Goal: Browse casually

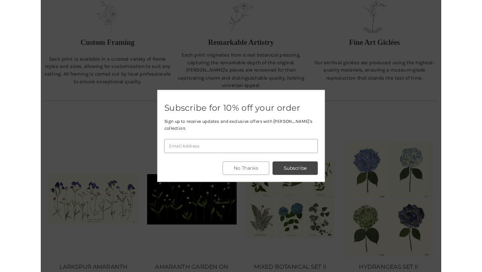
scroll to position [359, 0]
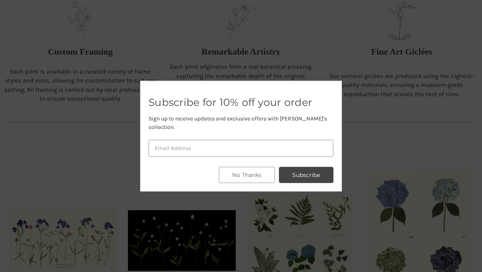
click at [262, 169] on button "No Thanks" at bounding box center [247, 175] width 56 height 16
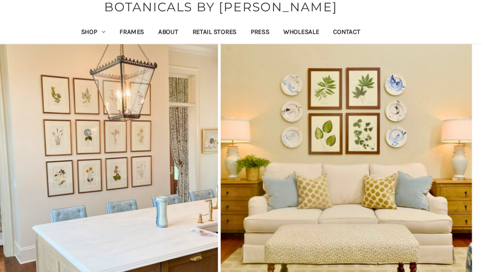
scroll to position [0, 0]
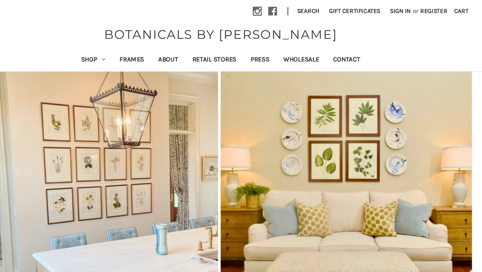
click at [106, 58] on link "Shop" at bounding box center [124, 56] width 36 height 20
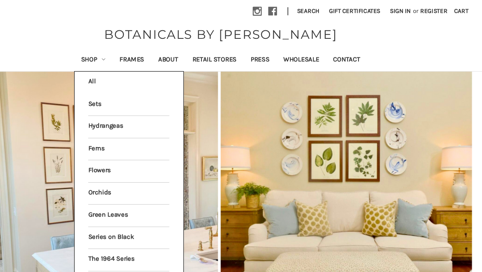
click at [119, 174] on link "Orchids" at bounding box center [156, 178] width 75 height 20
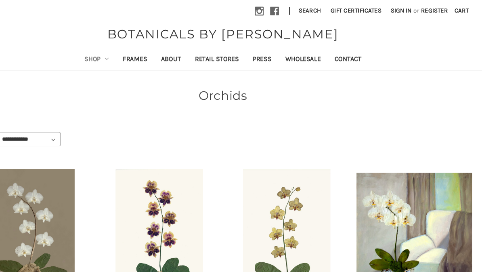
click at [106, 52] on link "Shop" at bounding box center [124, 56] width 36 height 20
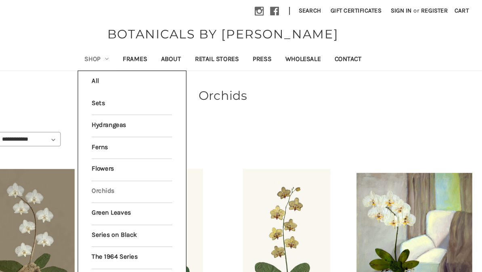
click at [126, 156] on link "Flowers" at bounding box center [156, 157] width 75 height 20
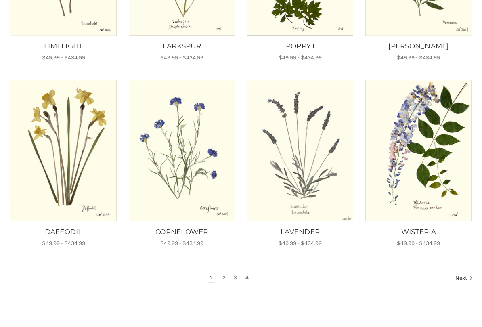
scroll to position [459, 0]
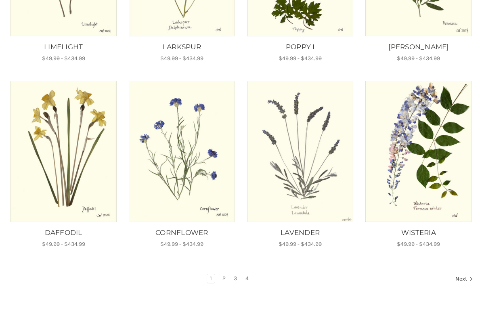
click at [458, 272] on link "Next" at bounding box center [463, 279] width 21 height 11
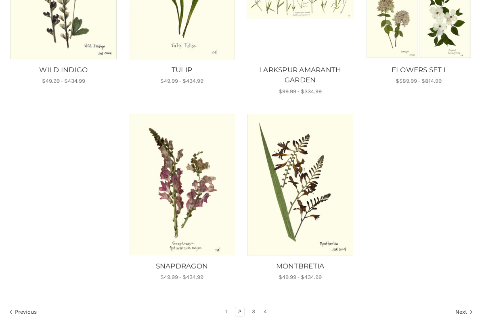
scroll to position [621, 0]
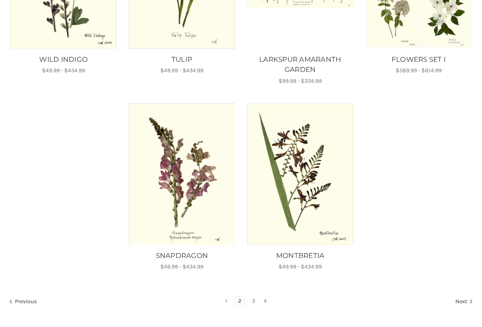
click at [460, 272] on link "Next" at bounding box center [463, 302] width 21 height 11
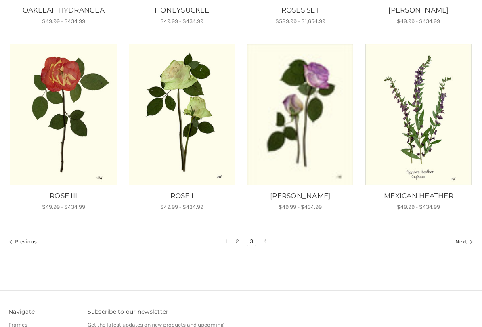
scroll to position [485, 0]
click at [461, 246] on link "Next" at bounding box center [463, 242] width 21 height 11
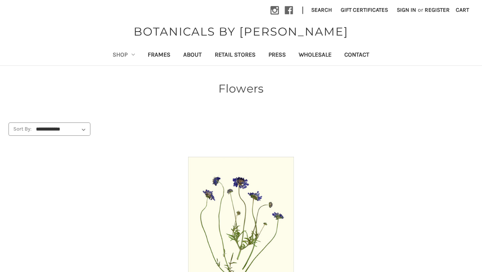
click at [111, 56] on link "Shop" at bounding box center [124, 56] width 36 height 20
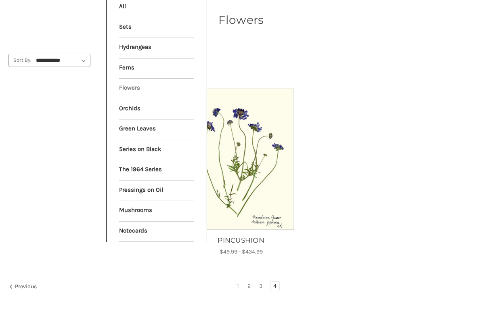
scroll to position [69, 0]
click at [154, 146] on link "Series on Black" at bounding box center [156, 149] width 75 height 20
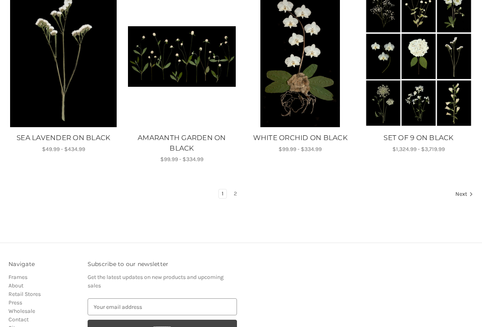
scroll to position [554, 0]
click at [236, 194] on link "2" at bounding box center [235, 193] width 9 height 9
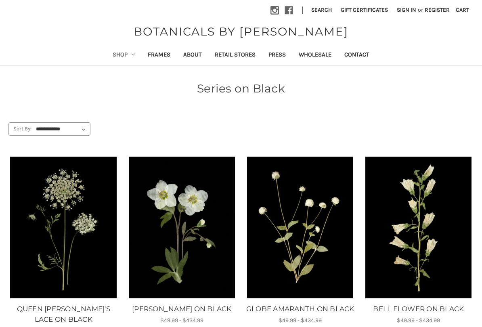
click at [238, 57] on link "Retail Stores" at bounding box center [235, 56] width 54 height 20
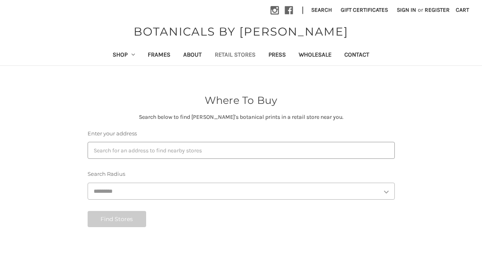
select select "***"
click at [112, 63] on link "Shop" at bounding box center [124, 56] width 36 height 20
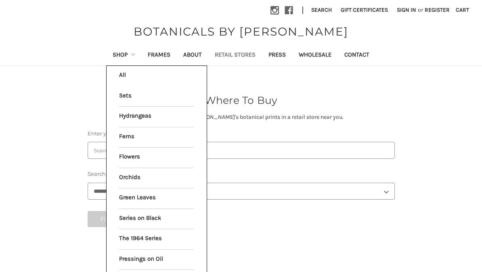
click at [133, 138] on link "Ferns" at bounding box center [156, 137] width 75 height 20
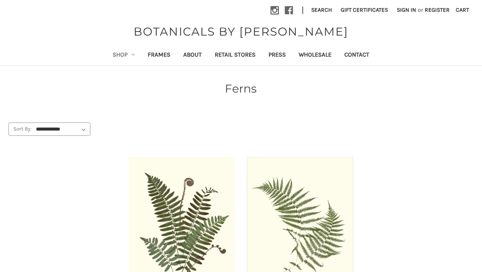
click at [110, 57] on link "Shop" at bounding box center [124, 56] width 36 height 20
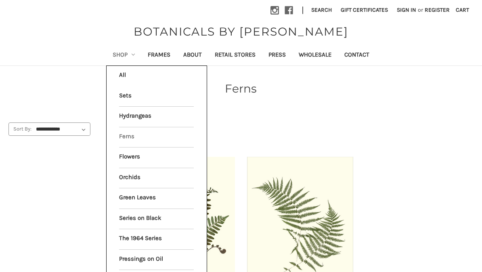
click at [143, 236] on link "The 1964 Series" at bounding box center [156, 239] width 75 height 20
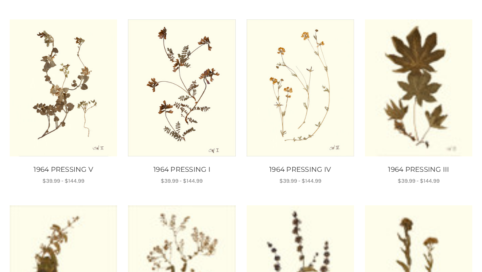
scroll to position [139, 0]
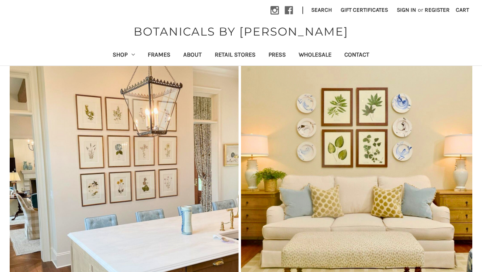
click at [108, 55] on link "Shop" at bounding box center [124, 56] width 36 height 20
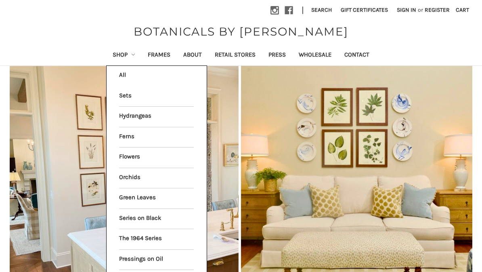
click at [123, 97] on link "Sets" at bounding box center [156, 96] width 75 height 20
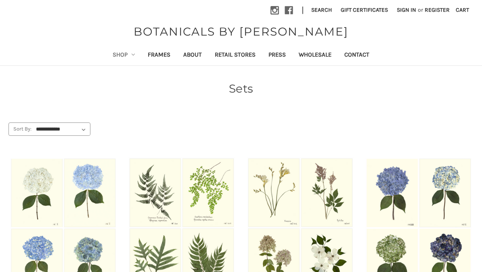
click at [114, 49] on link "Shop" at bounding box center [124, 56] width 36 height 20
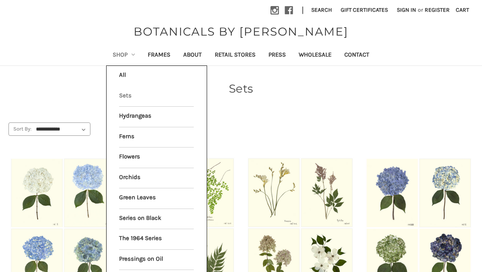
click at [146, 110] on link "Hydrangeas" at bounding box center [156, 117] width 75 height 20
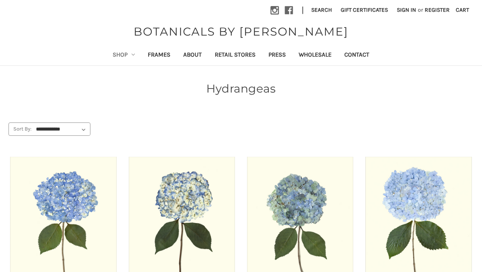
click at [116, 52] on link "Shop" at bounding box center [124, 56] width 36 height 20
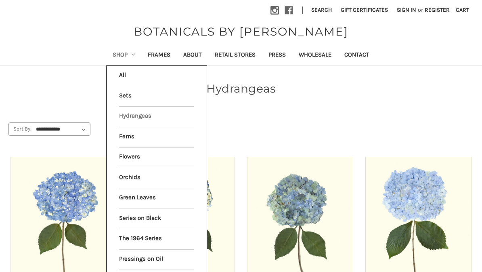
click at [149, 156] on link "Flowers" at bounding box center [156, 157] width 75 height 20
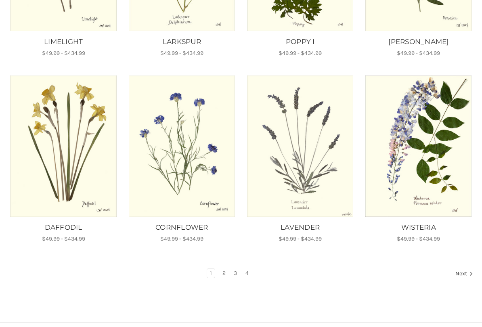
scroll to position [463, 0]
click at [220, 269] on link "2" at bounding box center [224, 273] width 9 height 9
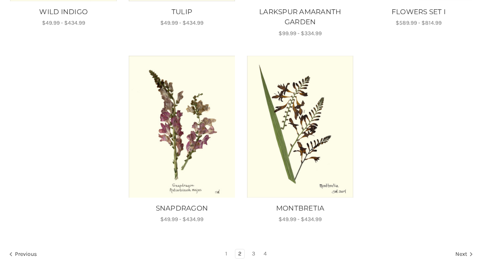
scroll to position [680, 0]
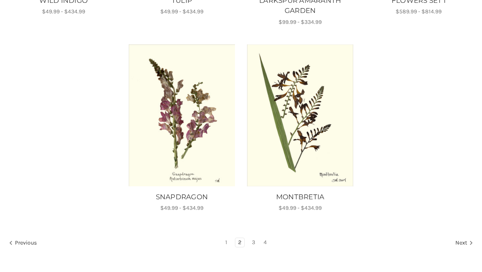
click at [257, 243] on link "3" at bounding box center [253, 242] width 9 height 9
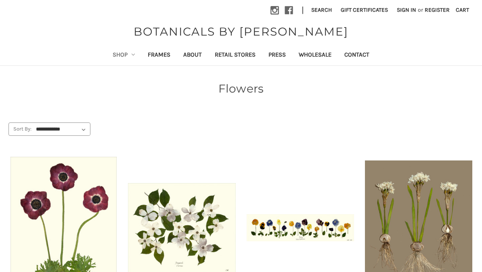
click at [255, 239] on img "PANSY GARDEN, Price range from $81.99 to $334.99\a\a" at bounding box center [300, 227] width 107 height 27
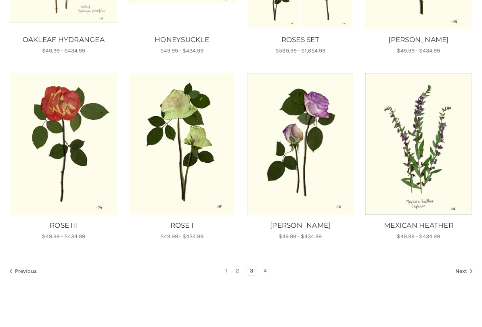
scroll to position [456, 0]
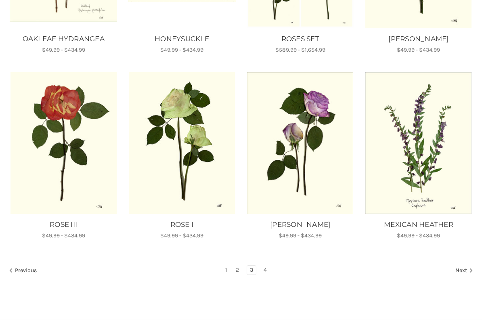
click at [465, 272] on link "Next" at bounding box center [463, 271] width 21 height 11
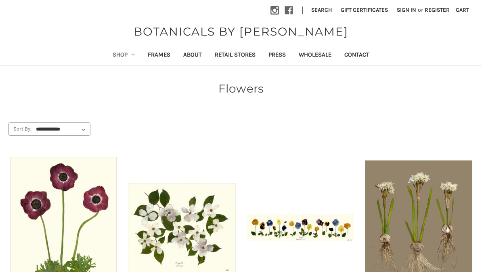
scroll to position [479, 0]
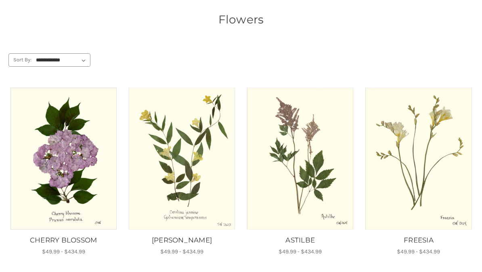
scroll to position [53, 0]
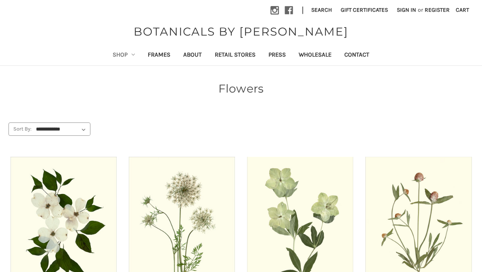
click at [163, 53] on link "Frames" at bounding box center [159, 56] width 36 height 20
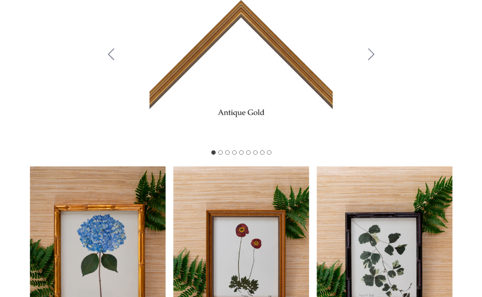
scroll to position [185, 0]
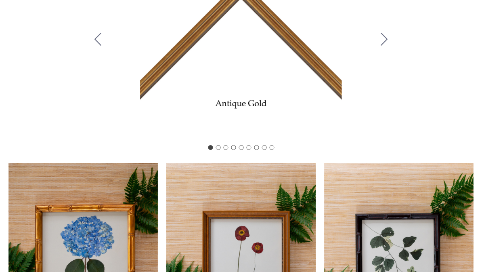
click at [224, 150] on button "Go to slide 3" at bounding box center [225, 147] width 5 height 5
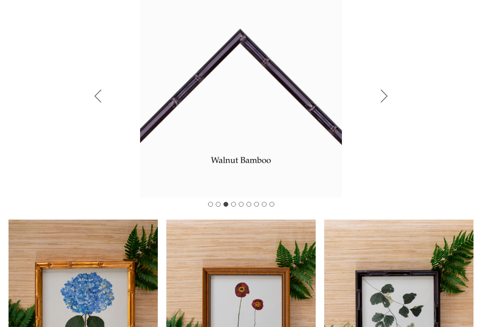
scroll to position [127, 0]
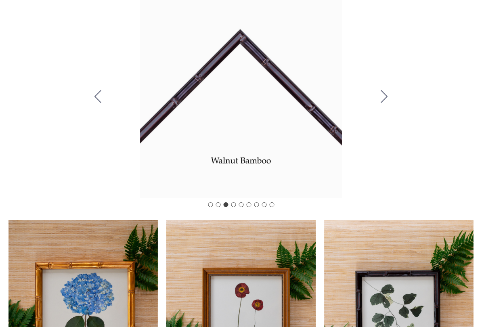
click at [388, 103] on icon "Go to slide 4" at bounding box center [384, 97] width 7 height 13
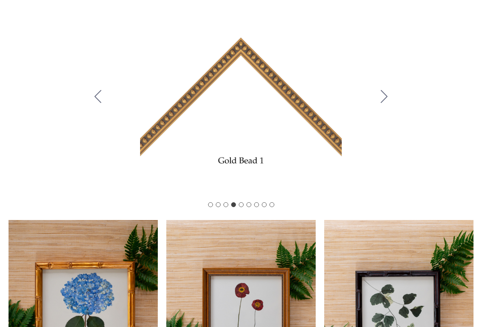
click at [387, 103] on icon "Go to slide 5" at bounding box center [384, 97] width 7 height 13
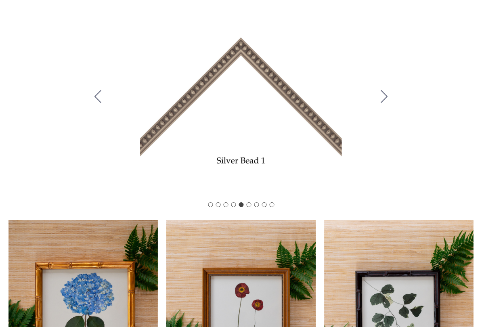
click at [394, 104] on button "Go to slide 6" at bounding box center [384, 97] width 21 height 68
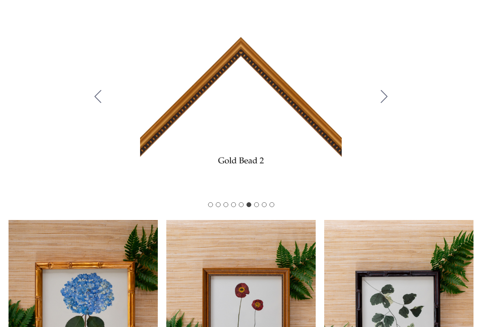
click at [387, 103] on icon "Go to slide 7" at bounding box center [384, 97] width 7 height 13
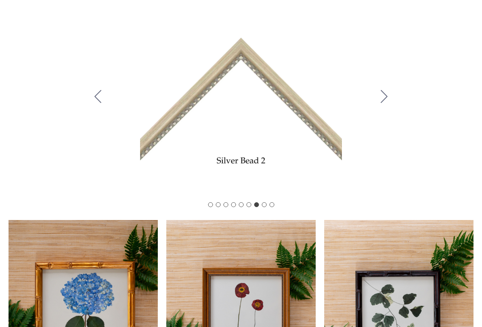
click at [394, 105] on button "Go to slide 8" at bounding box center [384, 97] width 21 height 68
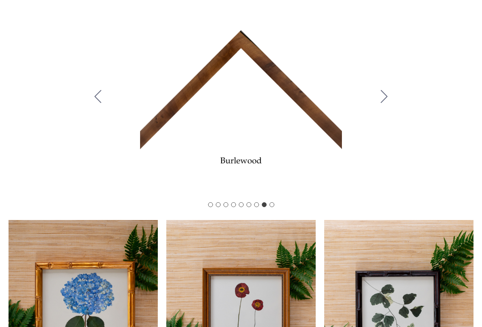
click at [385, 103] on icon "Go to slide 9" at bounding box center [384, 97] width 7 height 13
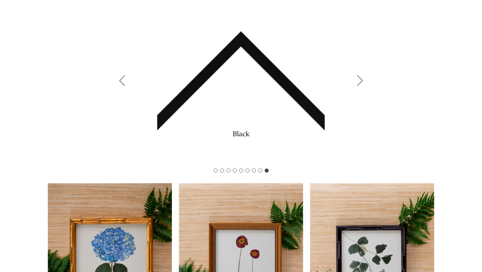
scroll to position [0, 0]
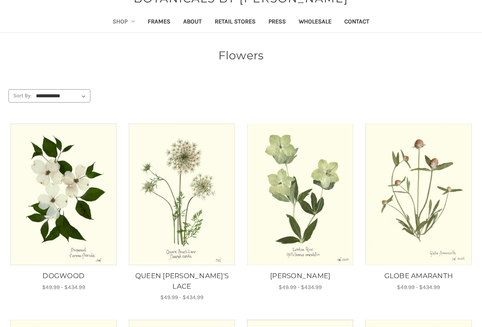
scroll to position [33, 0]
click at [425, 225] on img "GLOBE AMARANTH, Price range from $49.99 to $434.99\a\a" at bounding box center [418, 195] width 107 height 142
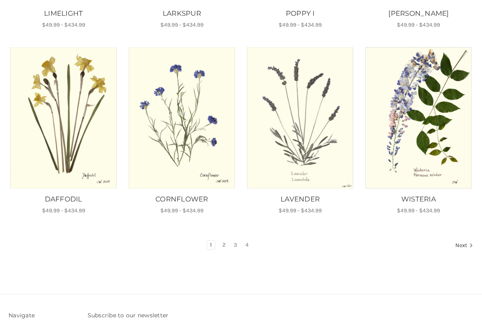
scroll to position [495, 0]
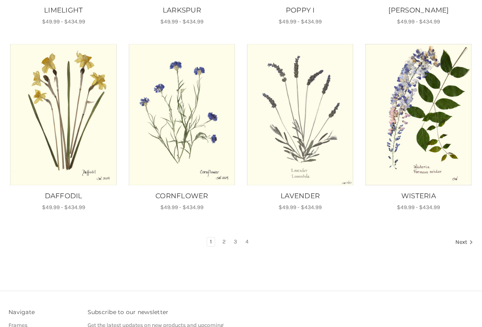
click at [463, 238] on link "Next" at bounding box center [463, 243] width 21 height 11
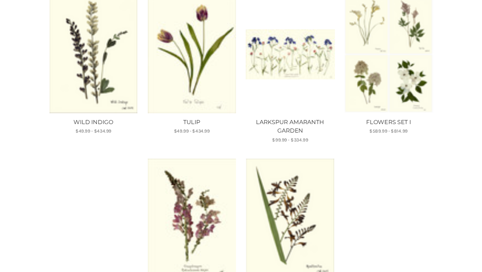
scroll to position [526, 0]
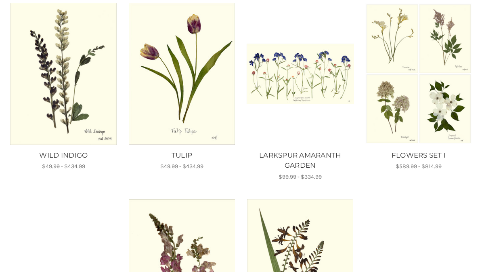
click at [320, 97] on img "LARKSPUR AMARANTH GARDEN, Price range from $99.99 to $334.99\a\a" at bounding box center [300, 74] width 107 height 61
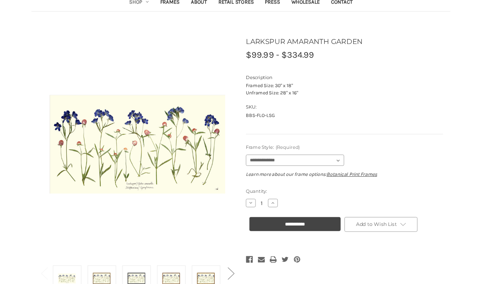
scroll to position [53, 0]
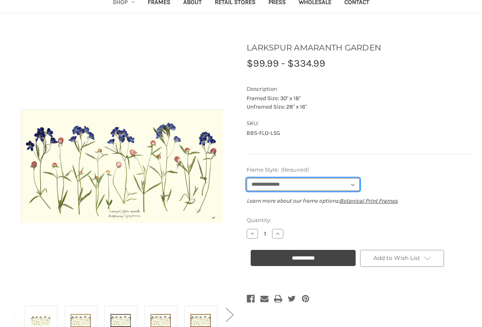
click at [354, 186] on select "**********" at bounding box center [303, 184] width 113 height 13
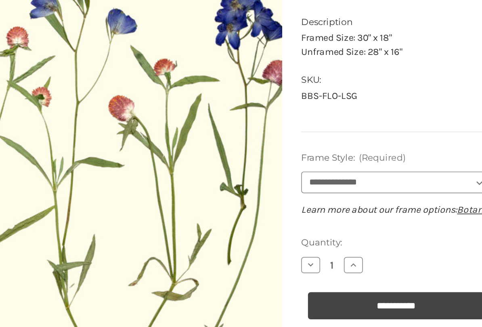
click at [247, 217] on label "Quantity:" at bounding box center [360, 221] width 227 height 8
click at [258, 230] on input "1" at bounding box center [265, 233] width 14 height 7
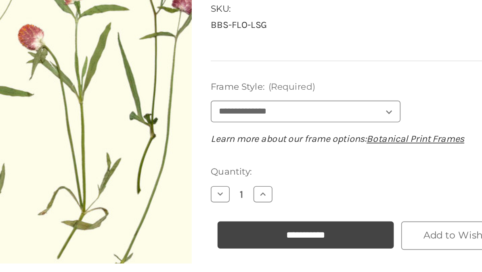
scroll to position [61, 0]
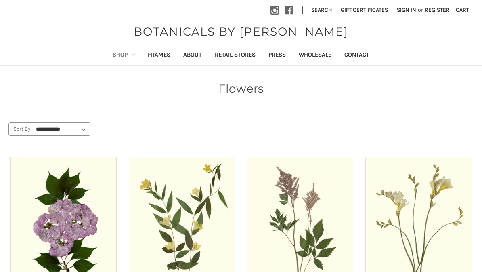
scroll to position [526, 0]
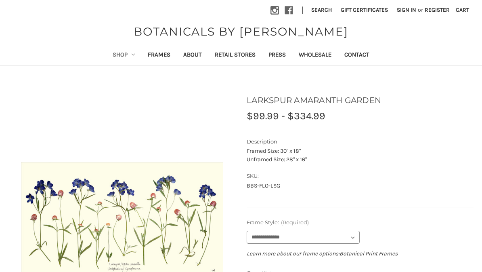
scroll to position [168, 0]
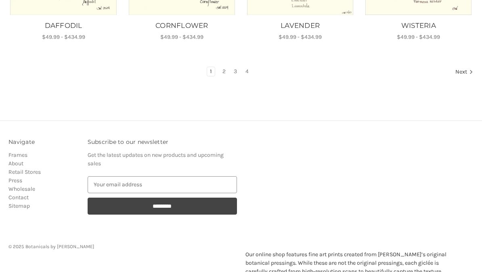
scroll to position [660, 0]
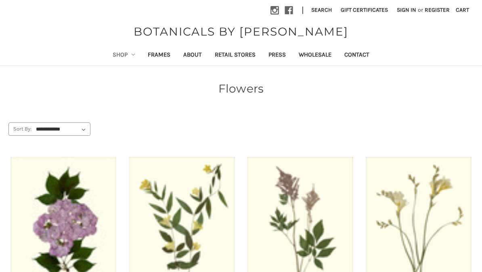
scroll to position [560, 231]
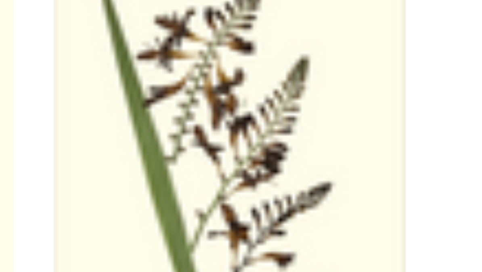
click at [241, 68] on li "LARKSPUR AMARANTH GARDEN MSRP: Was: Now: $99.99 - $334.99" at bounding box center [300, 66] width 118 height 196
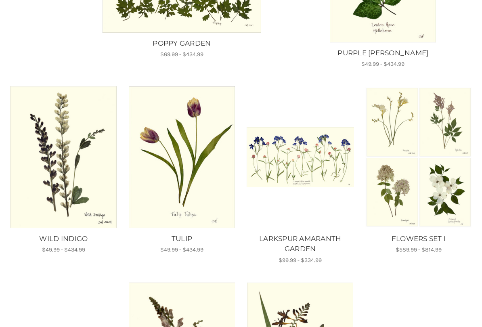
scroll to position [442, 0]
click at [297, 185] on img "LARKSPUR AMARANTH GARDEN, Price range from $99.99 to $334.99\a\a" at bounding box center [300, 157] width 107 height 61
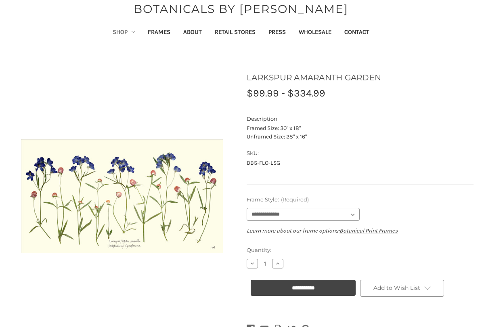
scroll to position [26, 0]
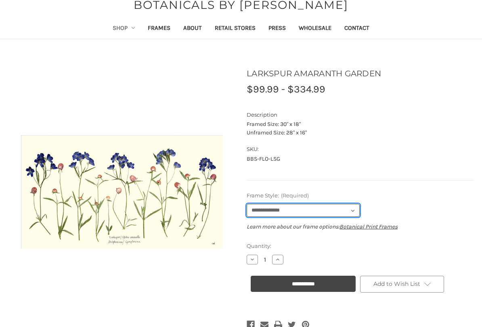
click at [355, 207] on select "**********" at bounding box center [303, 210] width 113 height 13
select select "****"
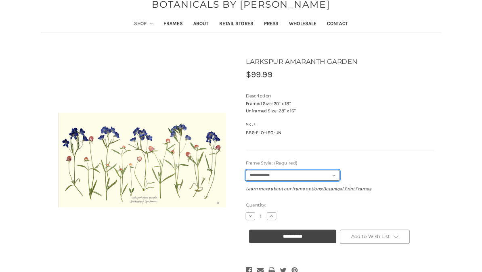
scroll to position [0, 0]
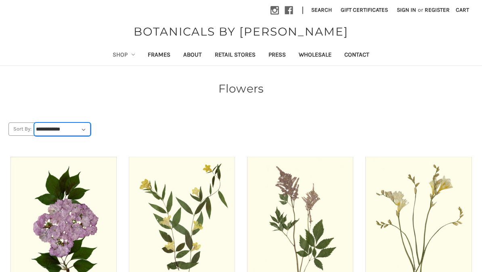
click at [87, 132] on select "**********" at bounding box center [62, 129] width 55 height 12
click at [193, 61] on link "About" at bounding box center [193, 56] width 32 height 20
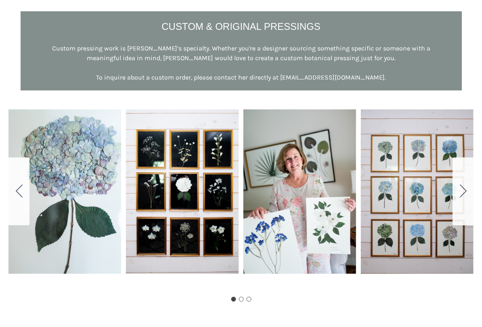
scroll to position [426, 0]
click at [468, 192] on button "Go to slide 2" at bounding box center [463, 192] width 21 height 68
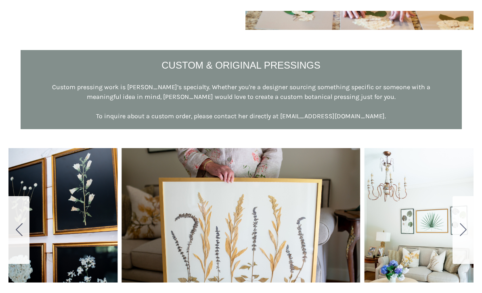
scroll to position [392, 0]
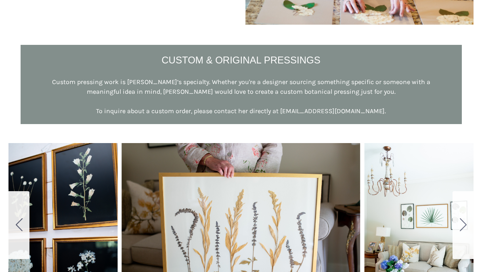
click at [462, 226] on icon "Go to slide 3" at bounding box center [463, 224] width 7 height 13
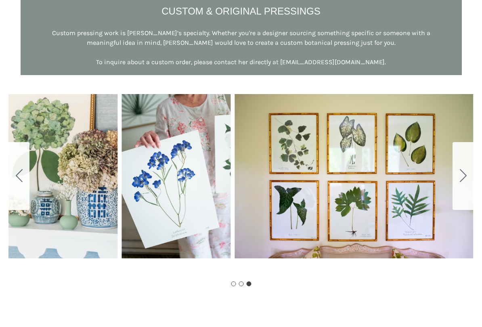
scroll to position [441, 0]
click at [464, 175] on icon "Go to slide 1" at bounding box center [463, 175] width 7 height 13
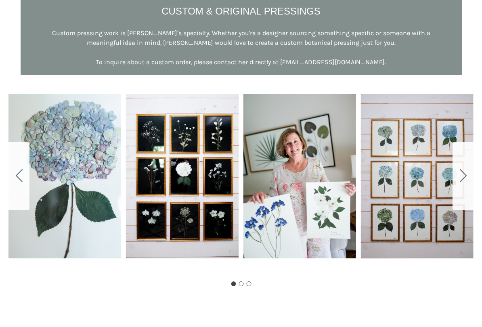
click at [463, 176] on icon "Go to slide 2" at bounding box center [463, 175] width 7 height 13
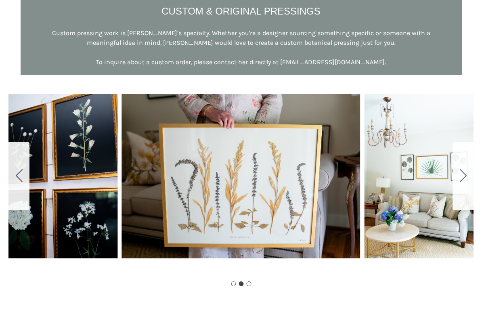
click at [464, 173] on icon "Go to slide 3" at bounding box center [463, 175] width 7 height 13
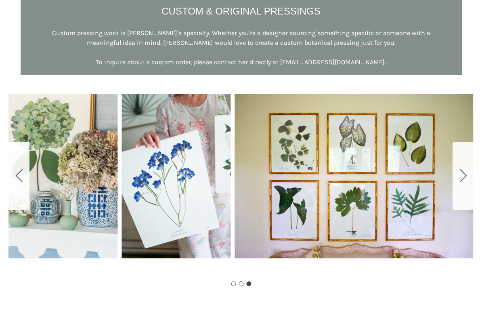
click at [459, 175] on button "Go to slide 1" at bounding box center [463, 176] width 21 height 68
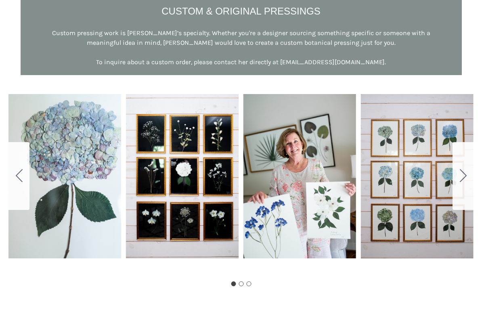
click at [466, 177] on icon "Go to slide 2" at bounding box center [463, 175] width 7 height 13
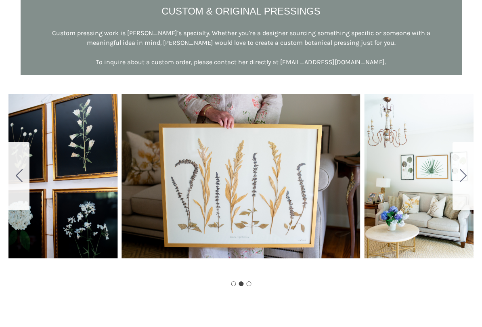
click at [465, 178] on icon "Go to slide 3" at bounding box center [463, 175] width 7 height 13
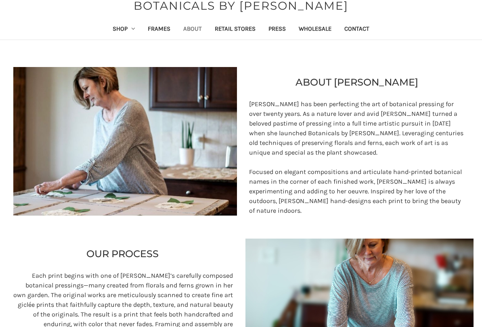
scroll to position [23, 0]
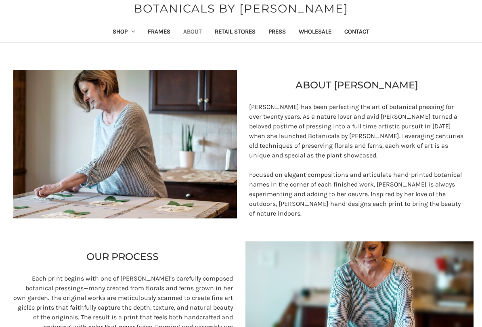
click at [328, 29] on link "Wholesale" at bounding box center [316, 33] width 46 height 20
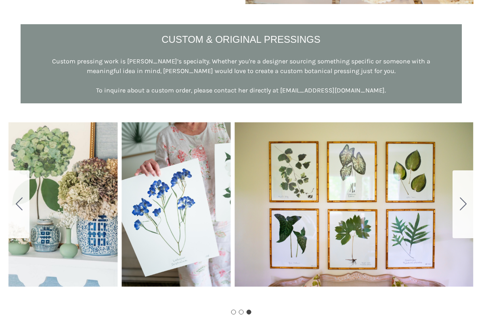
scroll to position [415, 0]
